Goal: Transaction & Acquisition: Purchase product/service

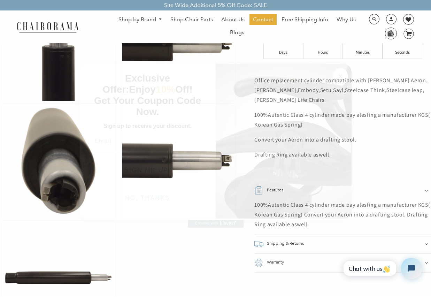
scroll to position [399, 0]
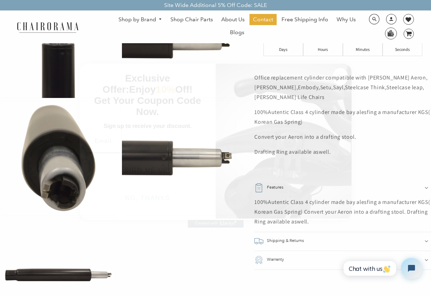
click at [340, 74] on circle "Close dialog" at bounding box center [340, 76] width 8 height 8
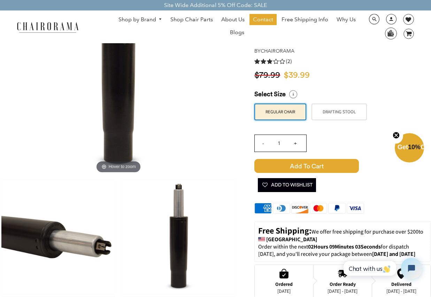
scroll to position [0, 0]
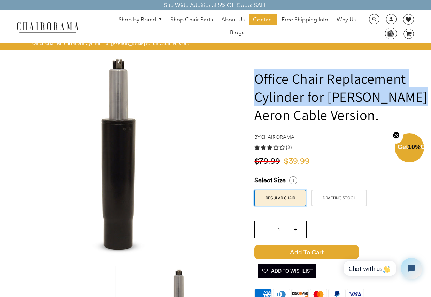
drag, startPoint x: 257, startPoint y: 76, endPoint x: 419, endPoint y: 100, distance: 163.8
click at [419, 100] on h1 "Office Chair Replacement Cylinder for [PERSON_NAME] Aeron Cable Version." at bounding box center [342, 96] width 177 height 54
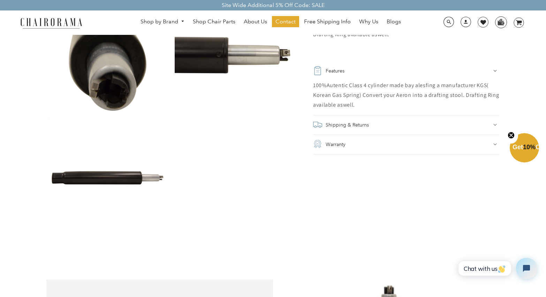
scroll to position [452, 0]
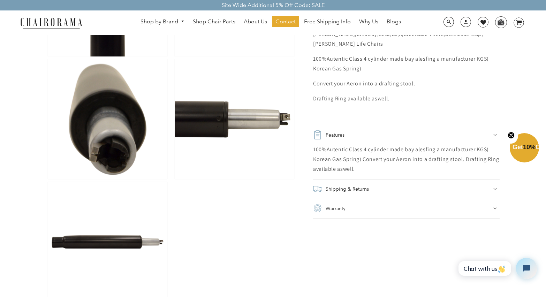
click at [370, 190] on div "Shipping & Returns" at bounding box center [406, 189] width 186 height 10
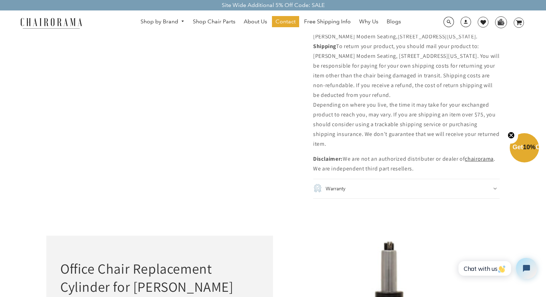
scroll to position [1063, 0]
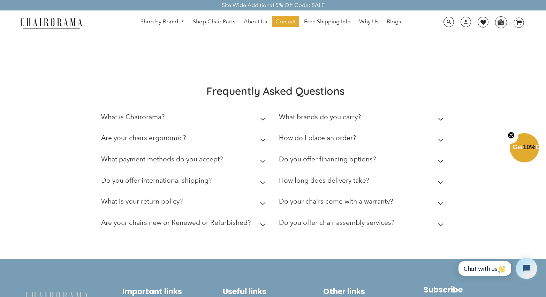
scroll to position [1861, 0]
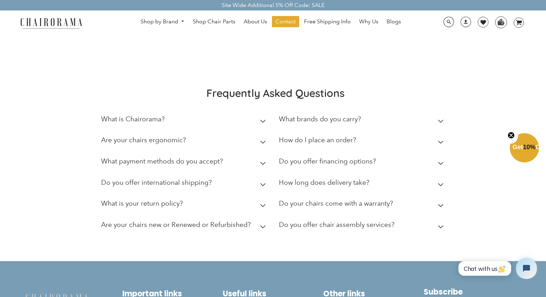
click at [247, 198] on summary "What is your return policy?" at bounding box center [184, 204] width 167 height 21
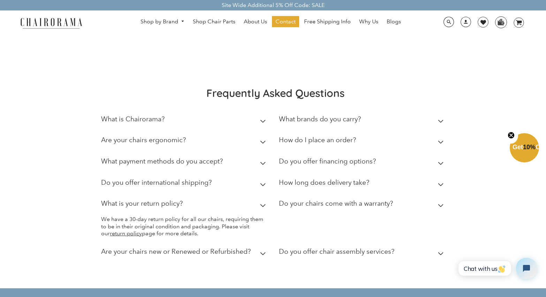
click at [240, 247] on h2 "Are your chairs new or Renewed or Refurbished?" at bounding box center [175, 251] width 149 height 8
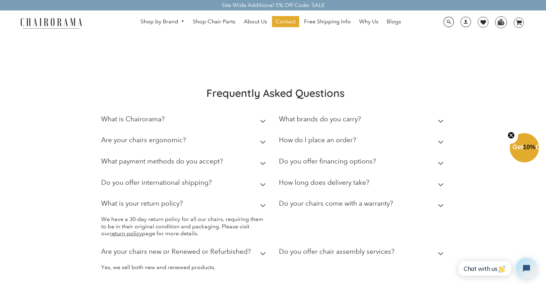
click at [240, 247] on h2 "Are your chairs new or Renewed or Refurbished?" at bounding box center [175, 251] width 149 height 8
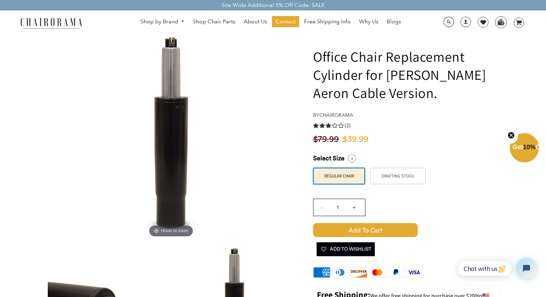
scroll to position [25, 0]
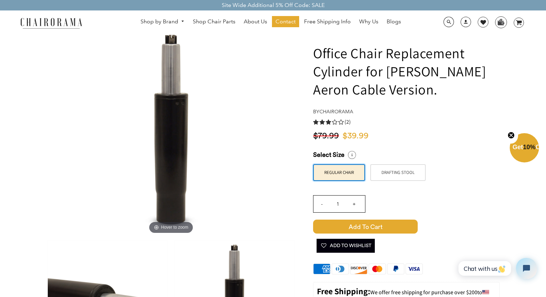
click at [367, 228] on span "Add to Cart" at bounding box center [365, 227] width 105 height 14
click at [431, 23] on icon "image/svg+xml Layer 1" at bounding box center [518, 22] width 10 height 11
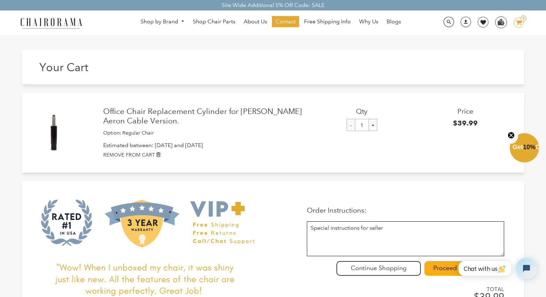
click at [527, 147] on span "Get 10% Off" at bounding box center [528, 147] width 32 height 7
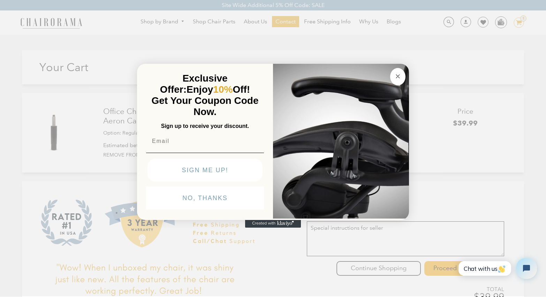
click at [218, 141] on input "Email" at bounding box center [205, 141] width 118 height 14
type input "johnnyau96@gmail.com"
click at [215, 172] on button "SIGN ME UP!" at bounding box center [204, 170] width 115 height 23
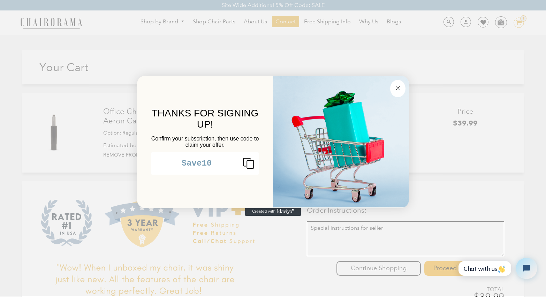
click at [392, 89] on button "Close dialog" at bounding box center [397, 88] width 15 height 17
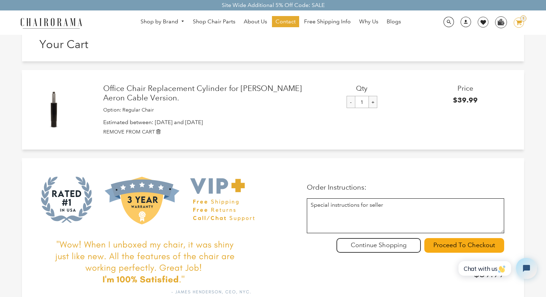
scroll to position [28, 0]
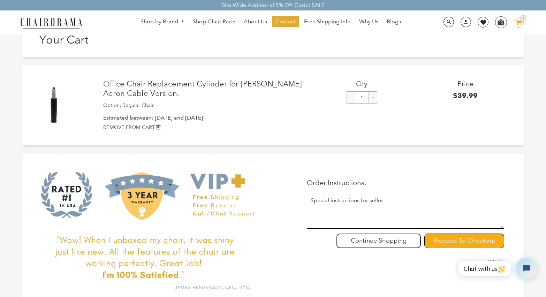
click at [432, 238] on input "Proceed To Checkout" at bounding box center [464, 240] width 80 height 15
